Goal: Use online tool/utility: Utilize a website feature to perform a specific function

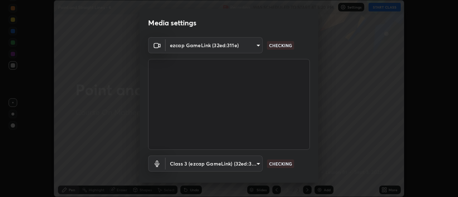
scroll to position [38, 0]
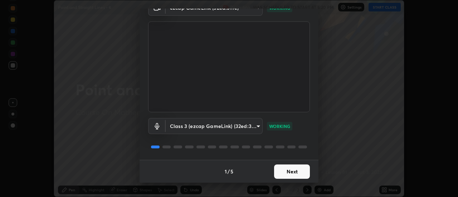
click at [282, 173] on button "Next" at bounding box center [292, 171] width 36 height 14
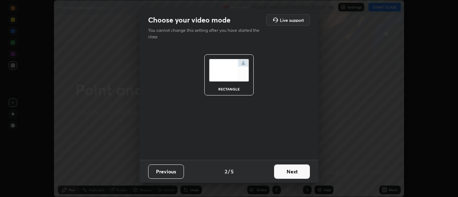
click at [281, 173] on button "Next" at bounding box center [292, 171] width 36 height 14
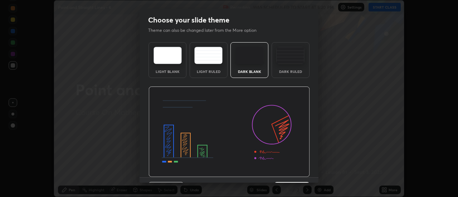
click at [281, 174] on img at bounding box center [228, 132] width 161 height 91
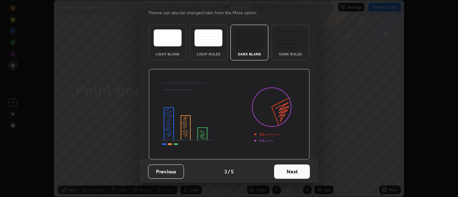
click at [284, 173] on button "Next" at bounding box center [292, 171] width 36 height 14
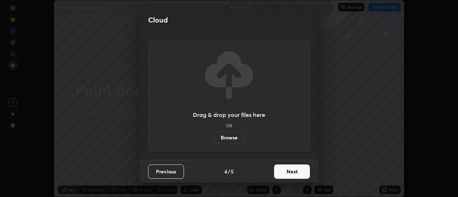
click at [284, 174] on button "Next" at bounding box center [292, 171] width 36 height 14
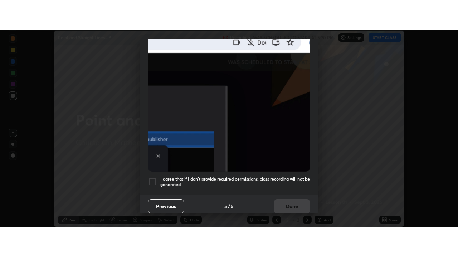
scroll to position [183, 0]
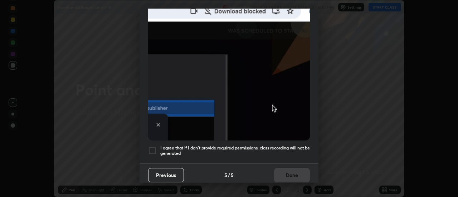
click at [157, 148] on div "I agree that if I don't provide required permissions, class recording will not …" at bounding box center [229, 150] width 162 height 9
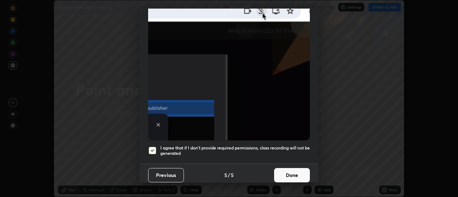
click at [284, 173] on button "Done" at bounding box center [292, 175] width 36 height 14
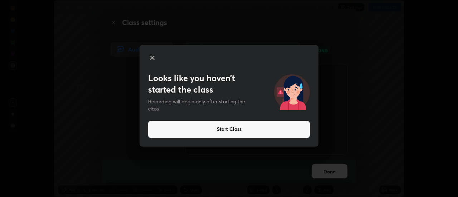
click at [220, 130] on button "Start Class" at bounding box center [229, 129] width 162 height 17
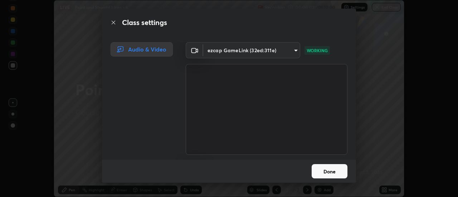
click at [326, 176] on button "Done" at bounding box center [329, 171] width 36 height 14
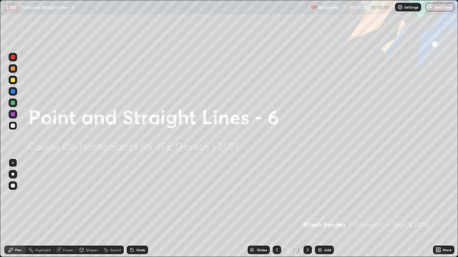
scroll to position [257, 458]
click at [320, 197] on img at bounding box center [320, 250] width 6 height 6
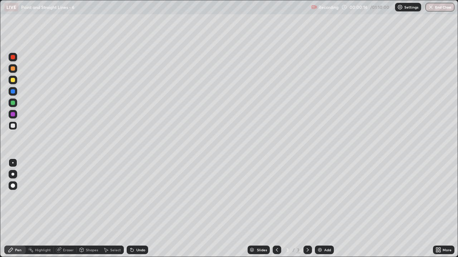
click at [14, 81] on div at bounding box center [13, 80] width 4 height 4
click at [89, 197] on div "Shapes" at bounding box center [92, 251] width 12 height 4
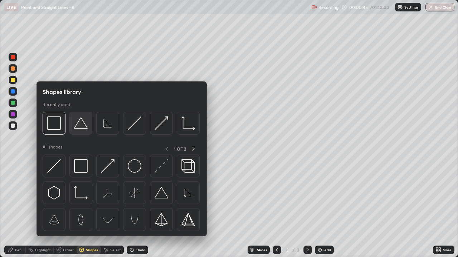
click at [82, 128] on img at bounding box center [81, 124] width 14 height 14
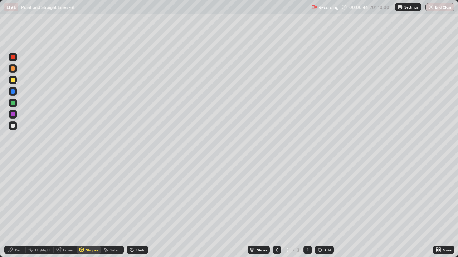
click at [14, 127] on div at bounding box center [13, 126] width 4 height 4
click at [19, 197] on div "Pen" at bounding box center [18, 251] width 6 height 4
click at [71, 197] on div "Eraser" at bounding box center [68, 251] width 11 height 4
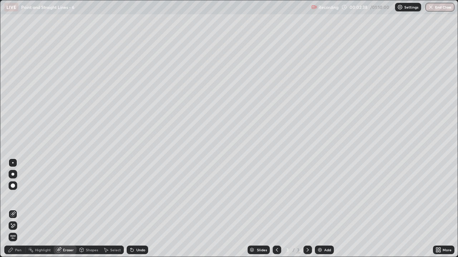
click at [14, 197] on icon at bounding box center [13, 215] width 6 height 6
click at [13, 197] on span "Erase all" at bounding box center [13, 237] width 8 height 4
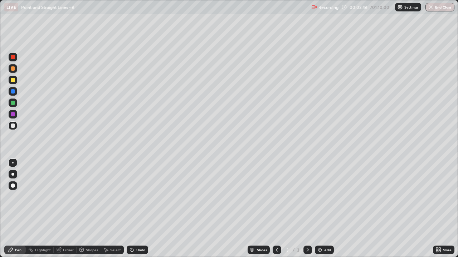
click at [14, 83] on div at bounding box center [13, 80] width 9 height 9
click at [12, 127] on div at bounding box center [13, 126] width 4 height 4
click at [14, 82] on div at bounding box center [13, 80] width 4 height 4
click at [15, 126] on div at bounding box center [13, 126] width 9 height 9
click at [141, 197] on div "Undo" at bounding box center [140, 251] width 9 height 4
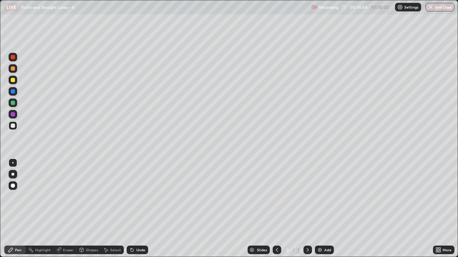
click at [139, 197] on div "Undo" at bounding box center [140, 251] width 9 height 4
click at [13, 114] on div at bounding box center [13, 114] width 4 height 4
click at [13, 126] on div at bounding box center [13, 126] width 4 height 4
click at [331, 197] on div "Add" at bounding box center [324, 250] width 19 height 9
click at [13, 81] on div at bounding box center [13, 80] width 4 height 4
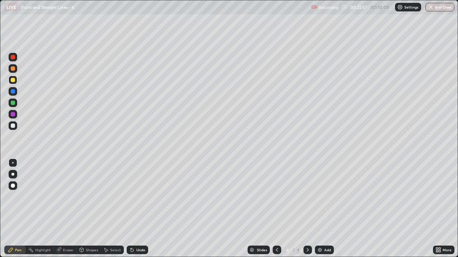
click at [14, 127] on div at bounding box center [13, 126] width 4 height 4
click at [88, 197] on div "Shapes" at bounding box center [92, 251] width 12 height 4
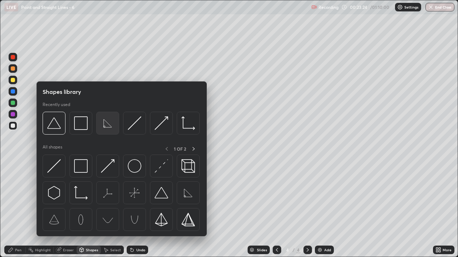
click at [107, 126] on img at bounding box center [108, 124] width 14 height 14
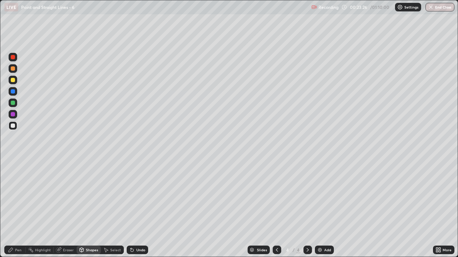
click at [13, 197] on div "Pen" at bounding box center [14, 250] width 21 height 9
click at [134, 197] on icon at bounding box center [132, 250] width 6 height 6
click at [131, 197] on icon at bounding box center [132, 250] width 3 height 3
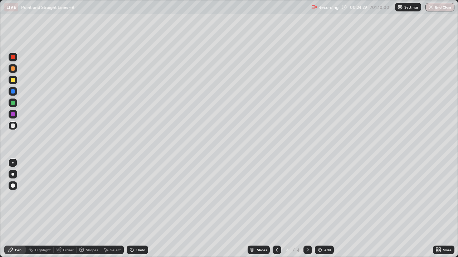
click at [131, 197] on icon at bounding box center [132, 250] width 3 height 3
click at [69, 197] on div "Eraser" at bounding box center [68, 251] width 11 height 4
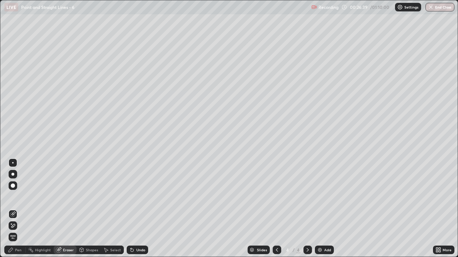
click at [20, 197] on div "Pen" at bounding box center [18, 251] width 6 height 4
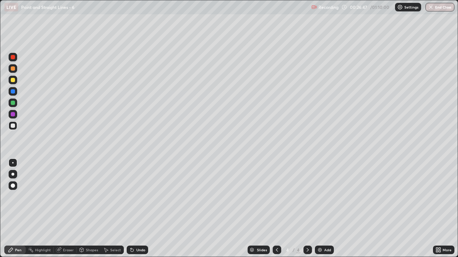
click at [69, 197] on div "Eraser" at bounding box center [68, 251] width 11 height 4
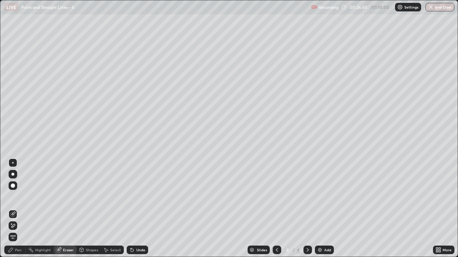
click at [15, 197] on div "Pen" at bounding box center [14, 250] width 21 height 9
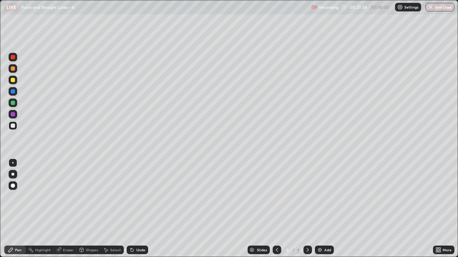
click at [321, 197] on img at bounding box center [320, 250] width 6 height 6
click at [13, 80] on div at bounding box center [13, 80] width 4 height 4
click at [136, 197] on div "Undo" at bounding box center [140, 251] width 9 height 4
click at [137, 197] on div "Undo" at bounding box center [140, 251] width 9 height 4
click at [12, 126] on div at bounding box center [13, 126] width 4 height 4
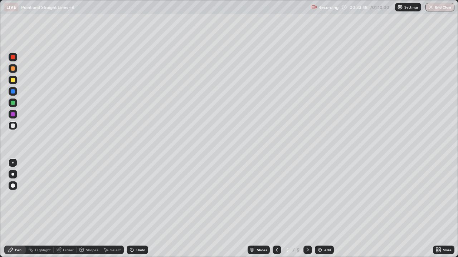
click at [72, 197] on div "Eraser" at bounding box center [68, 251] width 11 height 4
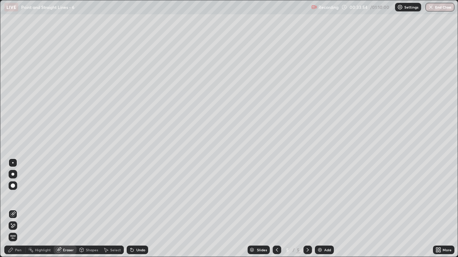
click at [19, 197] on div "Pen" at bounding box center [18, 251] width 6 height 4
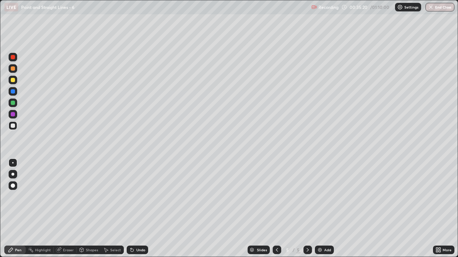
click at [324, 197] on div "Add" at bounding box center [327, 251] width 7 height 4
click at [13, 80] on div at bounding box center [13, 80] width 4 height 4
click at [88, 197] on div "Shapes" at bounding box center [92, 251] width 12 height 4
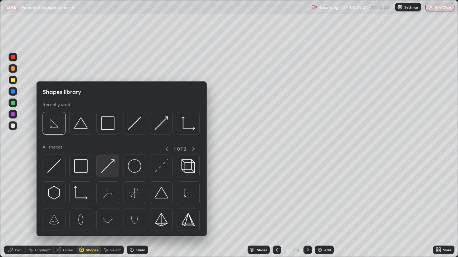
click at [105, 172] on img at bounding box center [108, 166] width 14 height 14
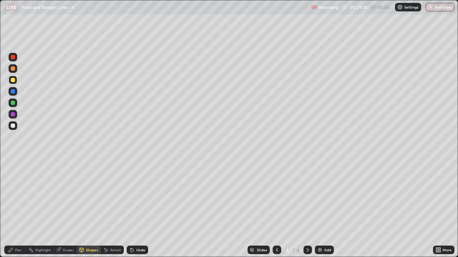
click at [14, 127] on div at bounding box center [13, 126] width 4 height 4
click at [16, 197] on div "Pen" at bounding box center [18, 251] width 6 height 4
click at [134, 197] on div "Undo" at bounding box center [137, 250] width 21 height 9
click at [0, 197] on div "Setting up your live class" at bounding box center [229, 128] width 458 height 257
click at [14, 81] on div at bounding box center [13, 80] width 4 height 4
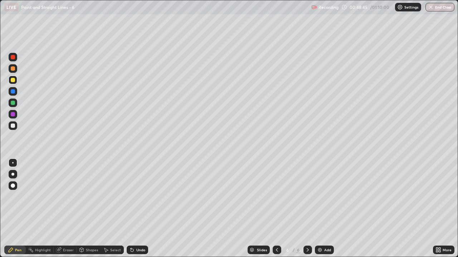
click at [90, 197] on div "Shapes" at bounding box center [92, 251] width 12 height 4
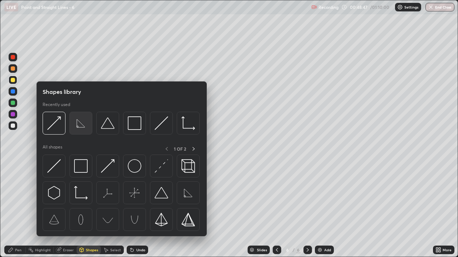
click at [80, 124] on img at bounding box center [81, 124] width 14 height 14
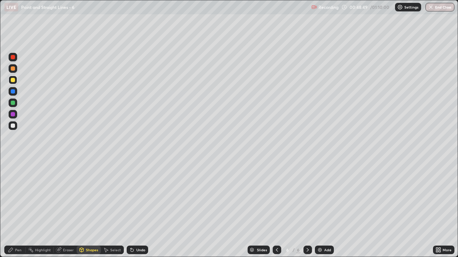
click at [11, 127] on div at bounding box center [13, 126] width 4 height 4
click at [15, 197] on div "Pen" at bounding box center [18, 251] width 6 height 4
click at [70, 197] on div "Eraser" at bounding box center [68, 251] width 11 height 4
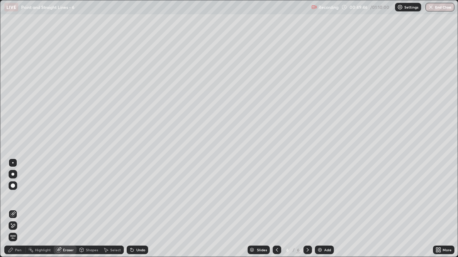
click at [19, 197] on div "Pen" at bounding box center [18, 251] width 6 height 4
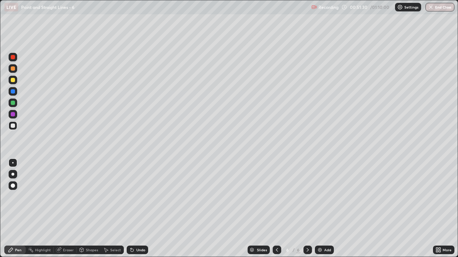
click at [320, 197] on img at bounding box center [320, 250] width 6 height 6
click at [11, 81] on div at bounding box center [13, 80] width 4 height 4
click at [89, 197] on div "Shapes" at bounding box center [92, 251] width 12 height 4
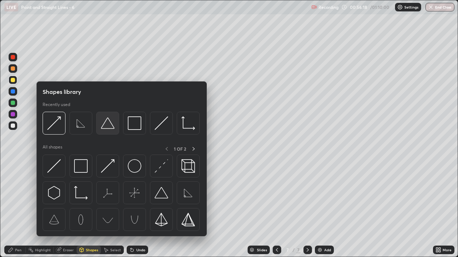
click at [107, 127] on img at bounding box center [108, 124] width 14 height 14
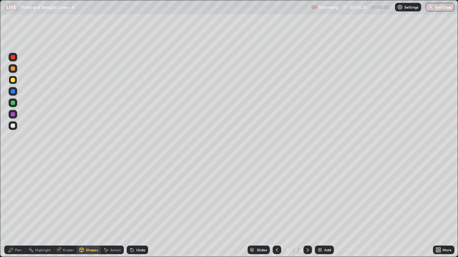
click at [14, 197] on div "Pen" at bounding box center [14, 250] width 21 height 9
click at [12, 127] on div at bounding box center [13, 126] width 4 height 4
click at [440, 7] on button "End Class" at bounding box center [439, 7] width 29 height 9
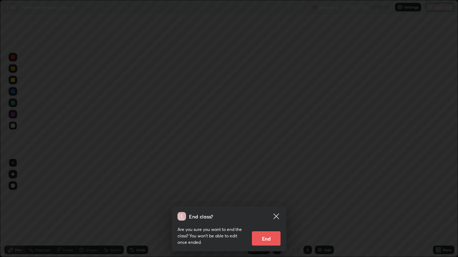
click at [273, 197] on button "End" at bounding box center [266, 239] width 29 height 14
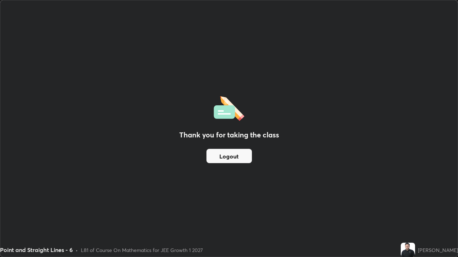
click at [234, 156] on button "Logout" at bounding box center [228, 156] width 45 height 14
